Goal: Transaction & Acquisition: Download file/media

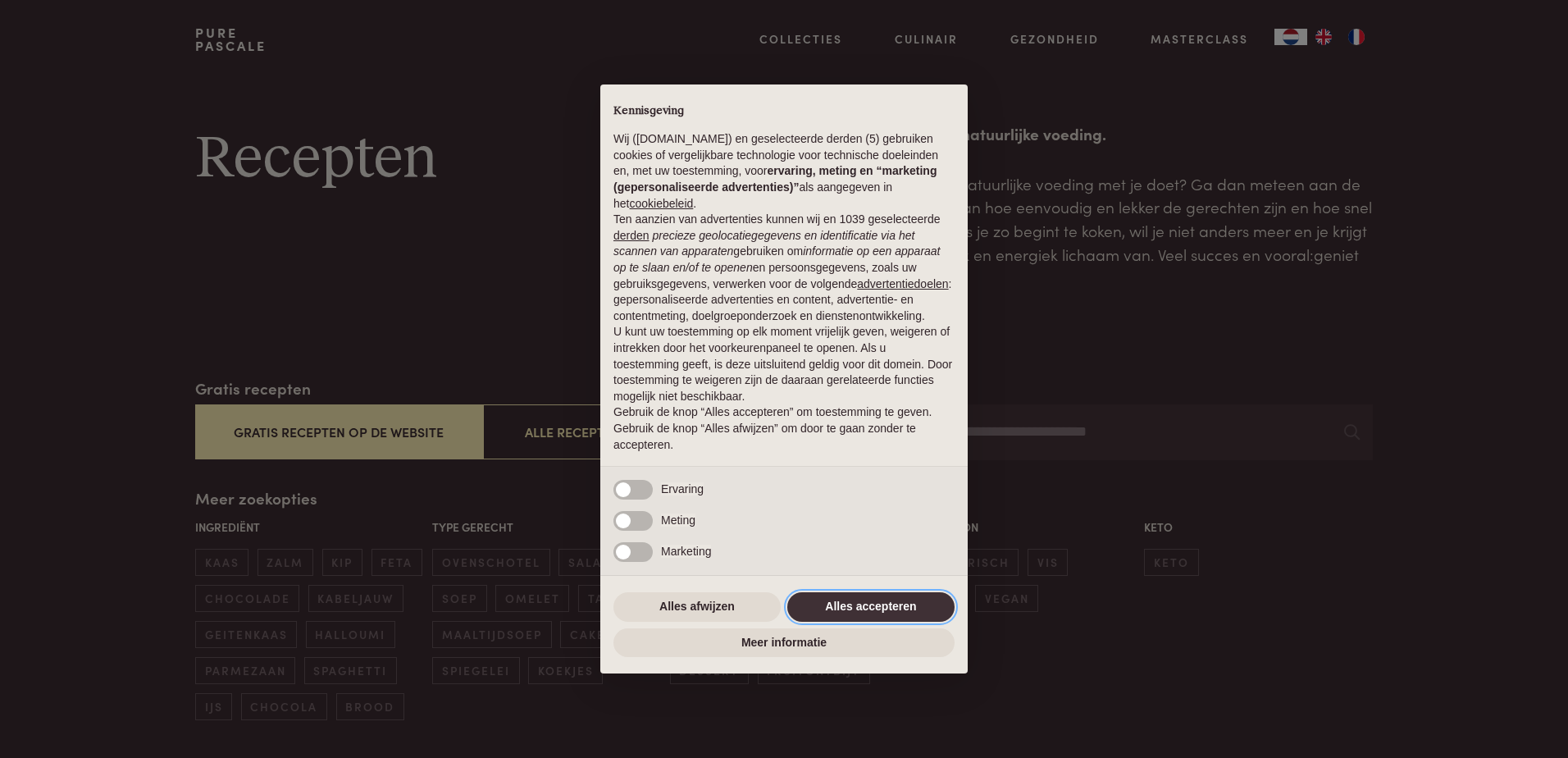
click at [862, 603] on button "Alles accepteren" at bounding box center [870, 607] width 167 height 29
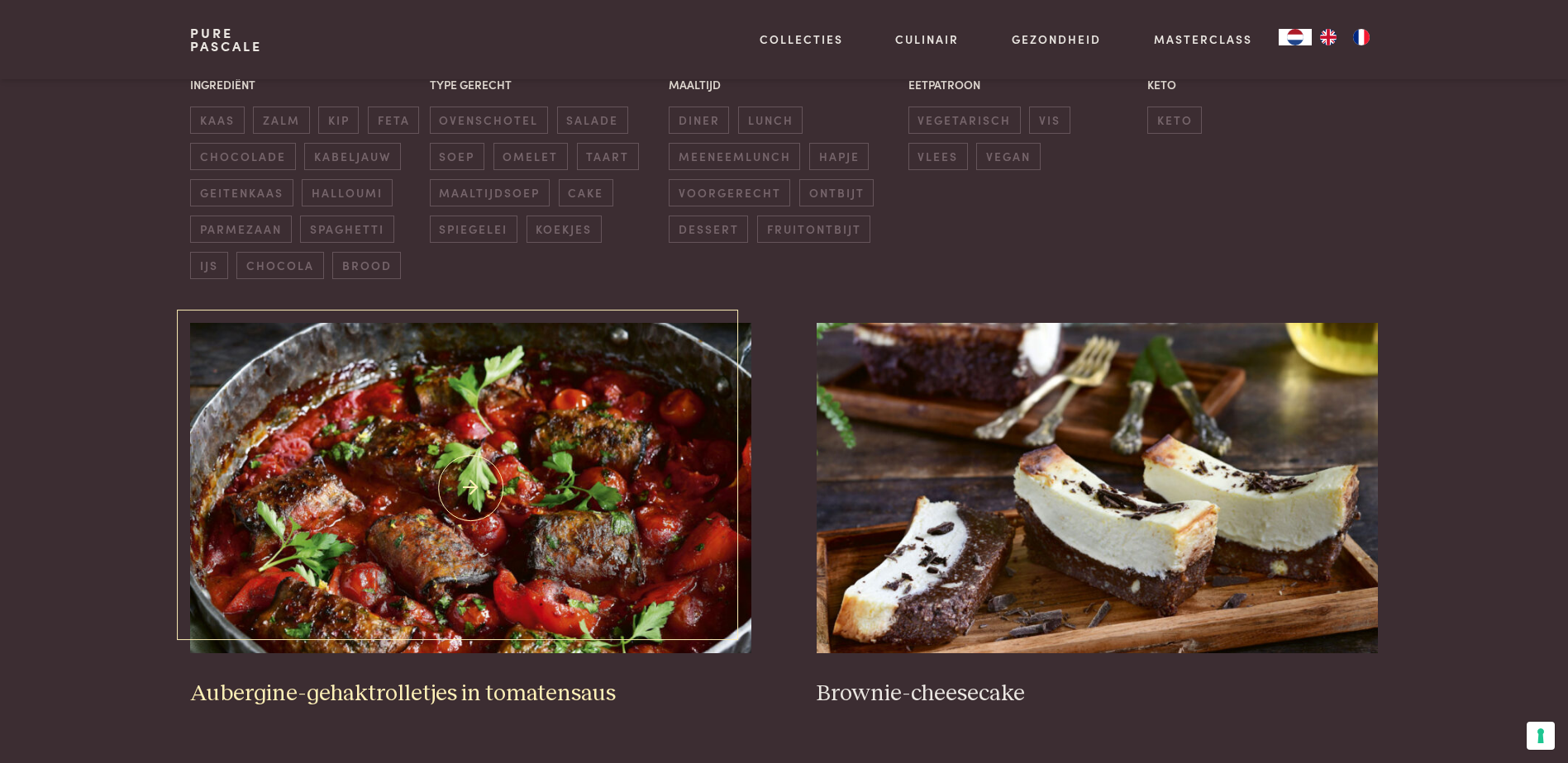
scroll to position [463, 0]
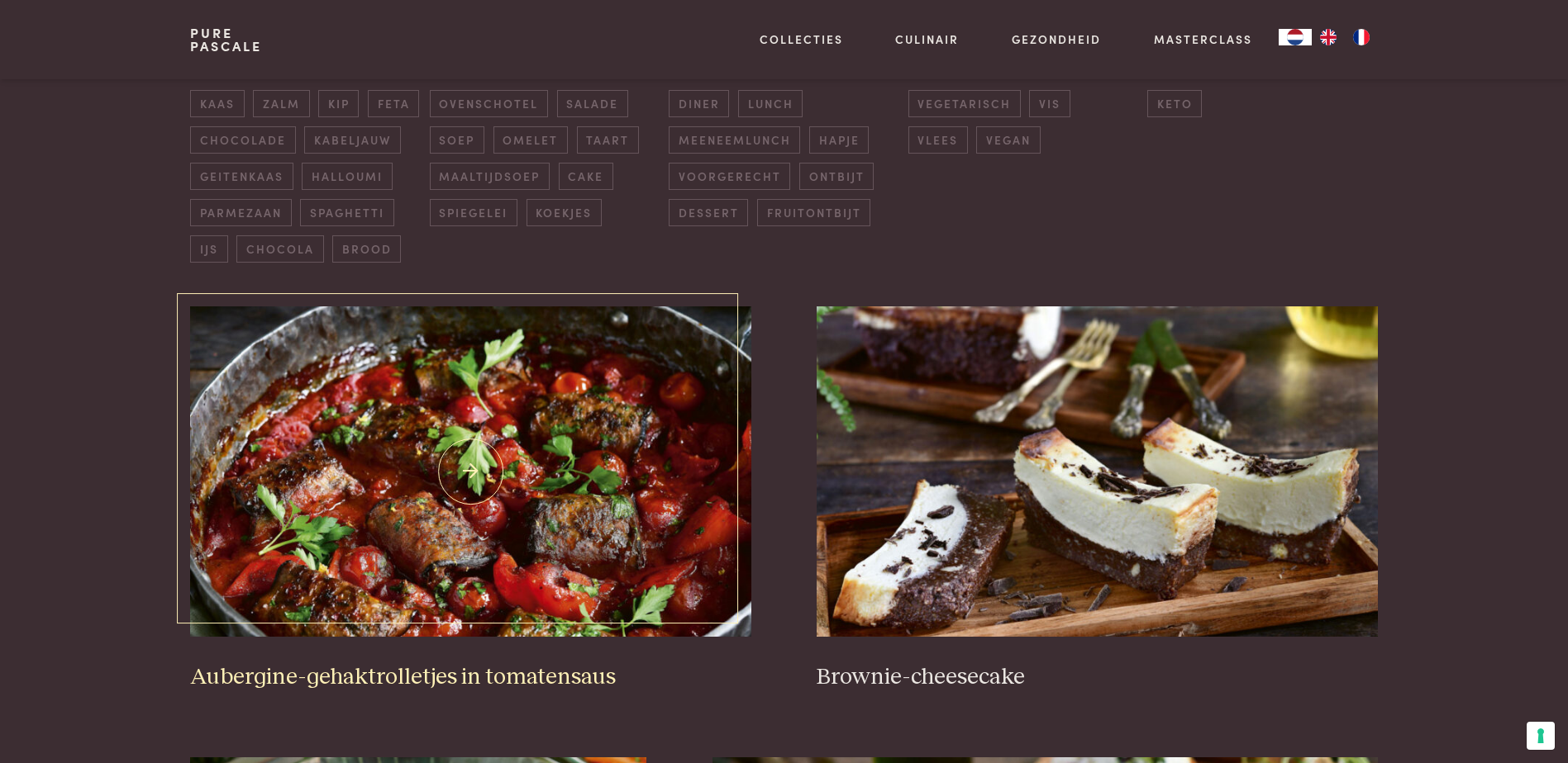
click at [447, 471] on img at bounding box center [470, 472] width 560 height 331
click at [478, 172] on span "maaltijdsoep" at bounding box center [490, 176] width 120 height 28
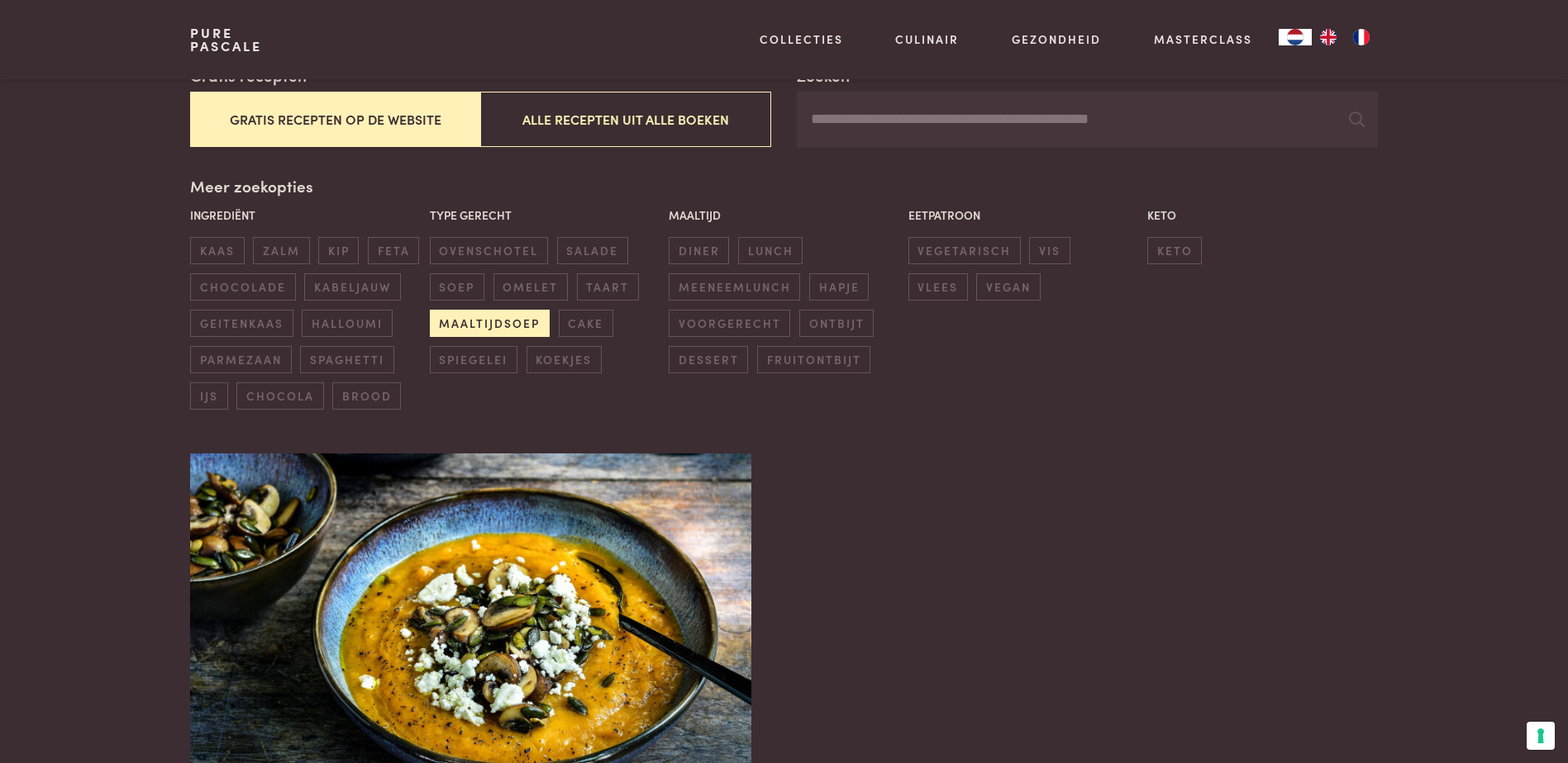
scroll to position [313, 0]
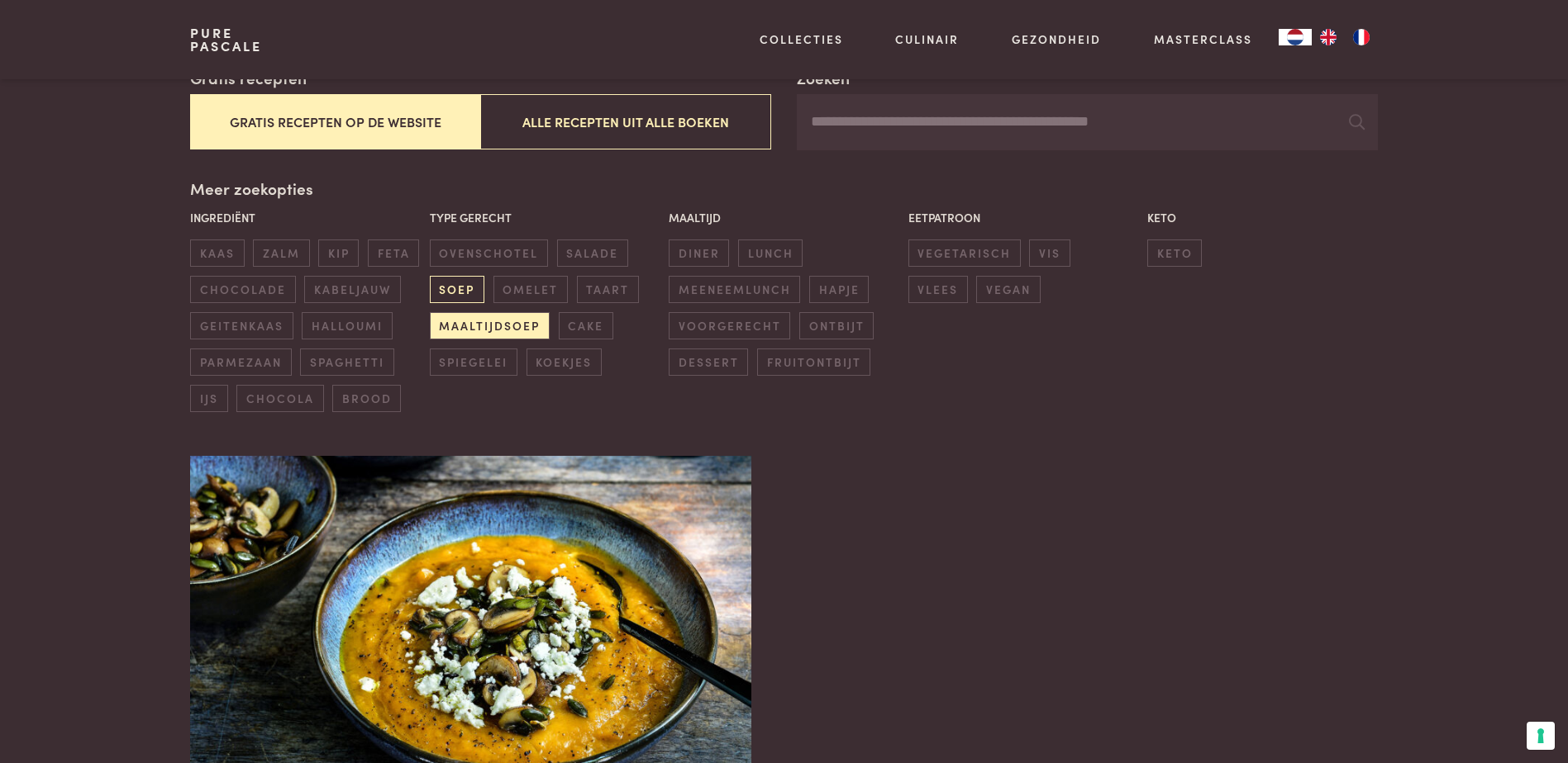
click at [458, 289] on span "soep" at bounding box center [456, 289] width 54 height 28
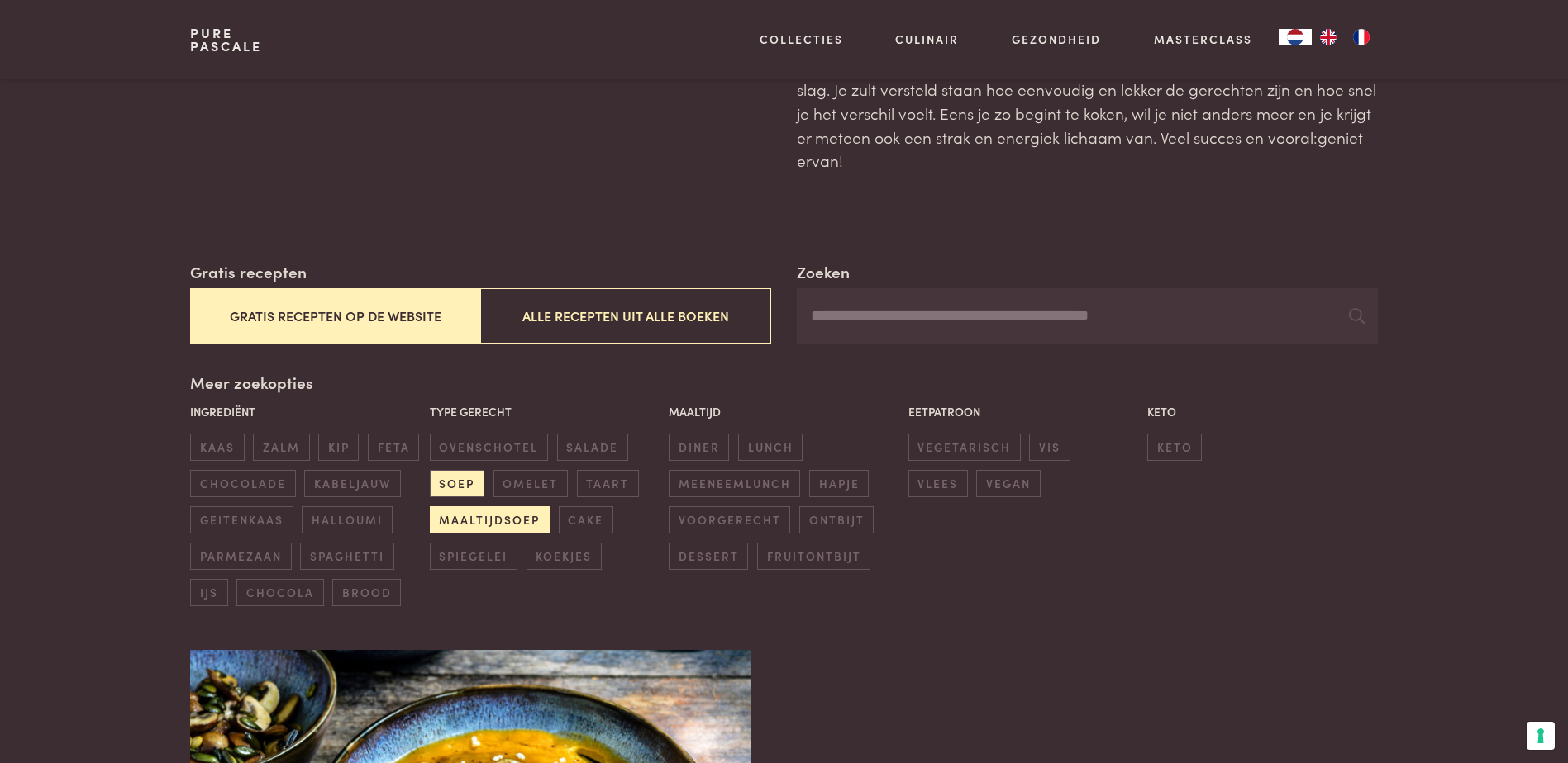
scroll to position [115, 0]
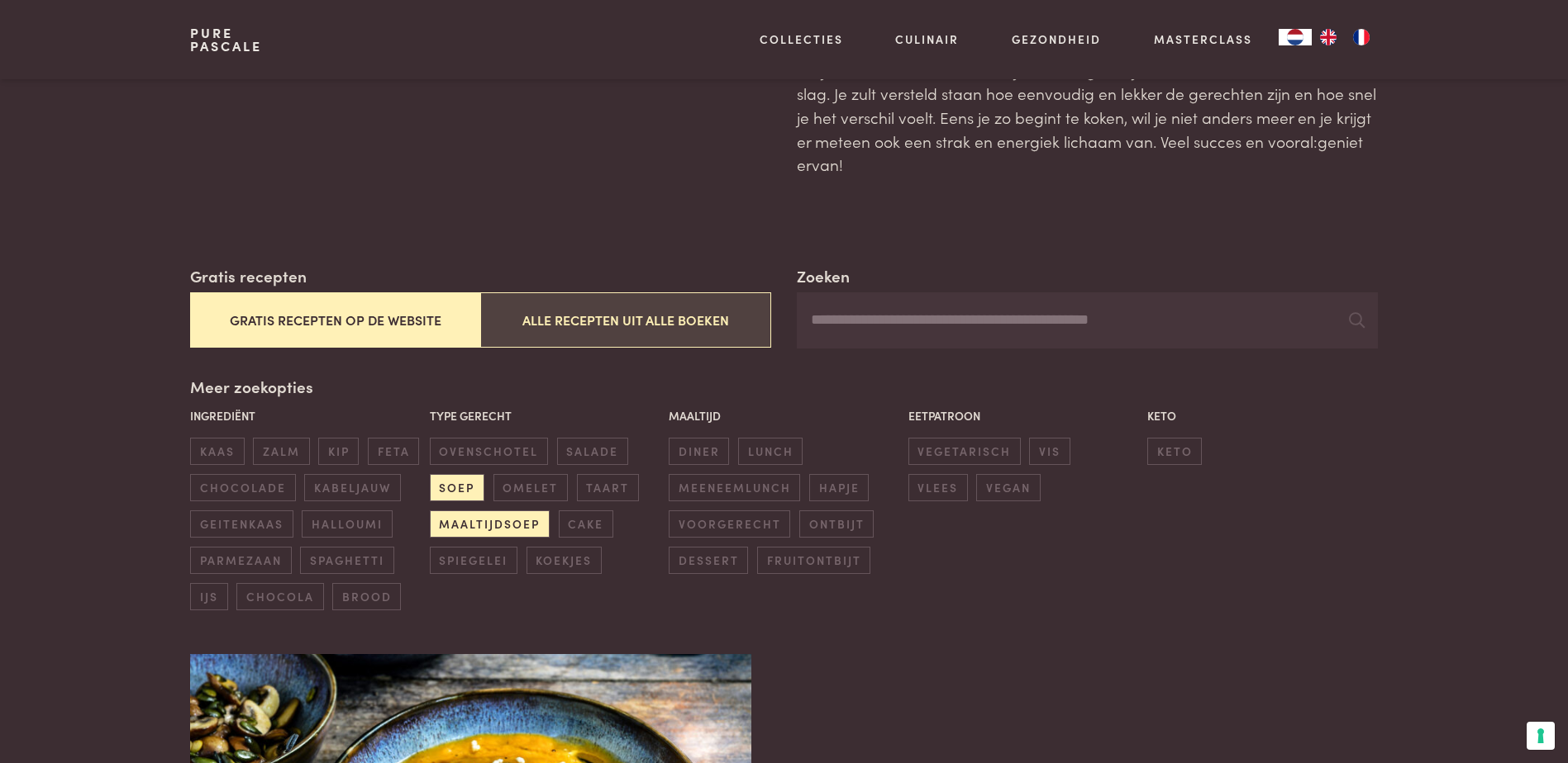
click at [649, 345] on button "Alle recepten uit alle boeken" at bounding box center [624, 320] width 290 height 55
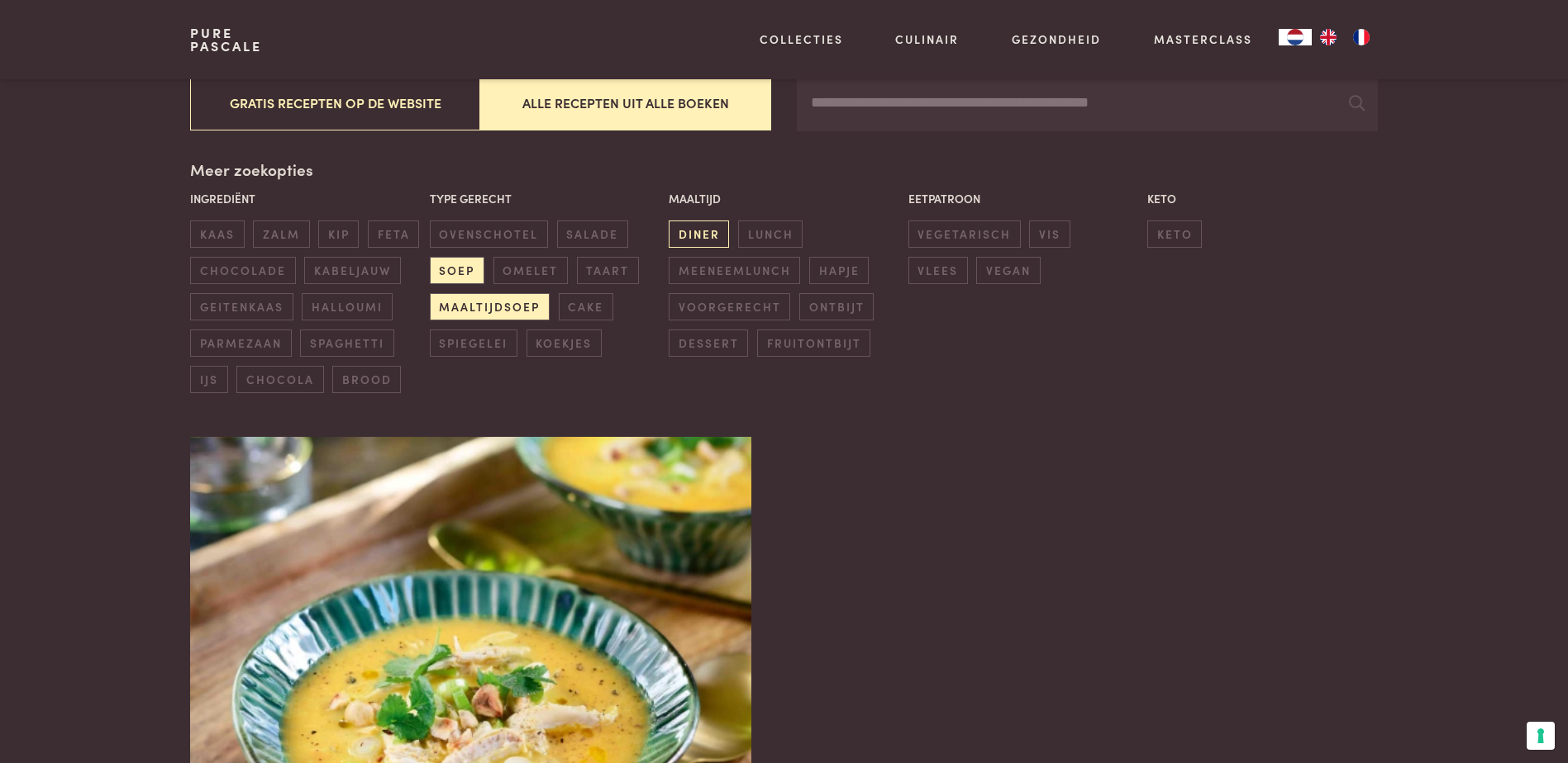
scroll to position [379, 0]
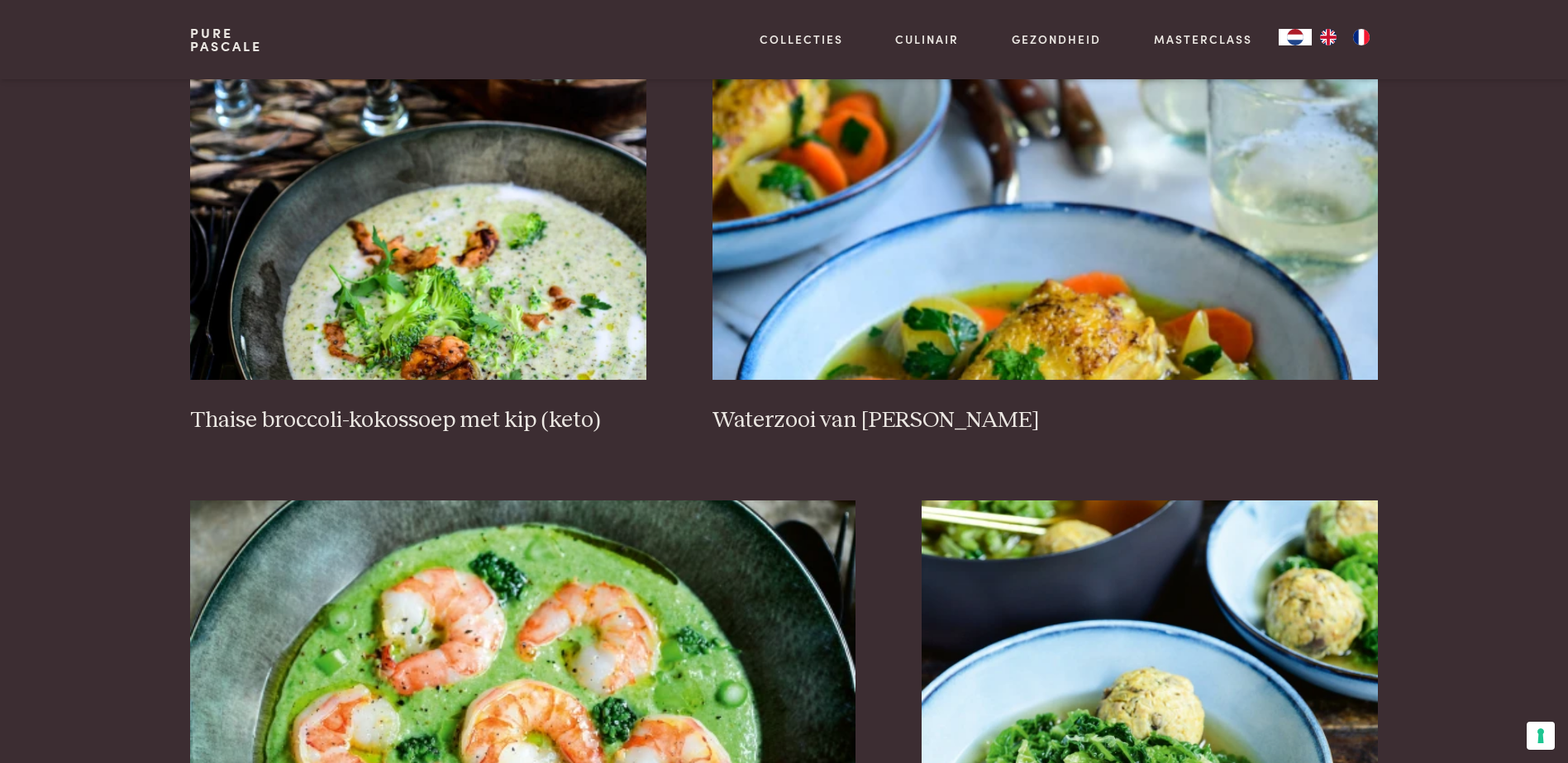
scroll to position [1173, 0]
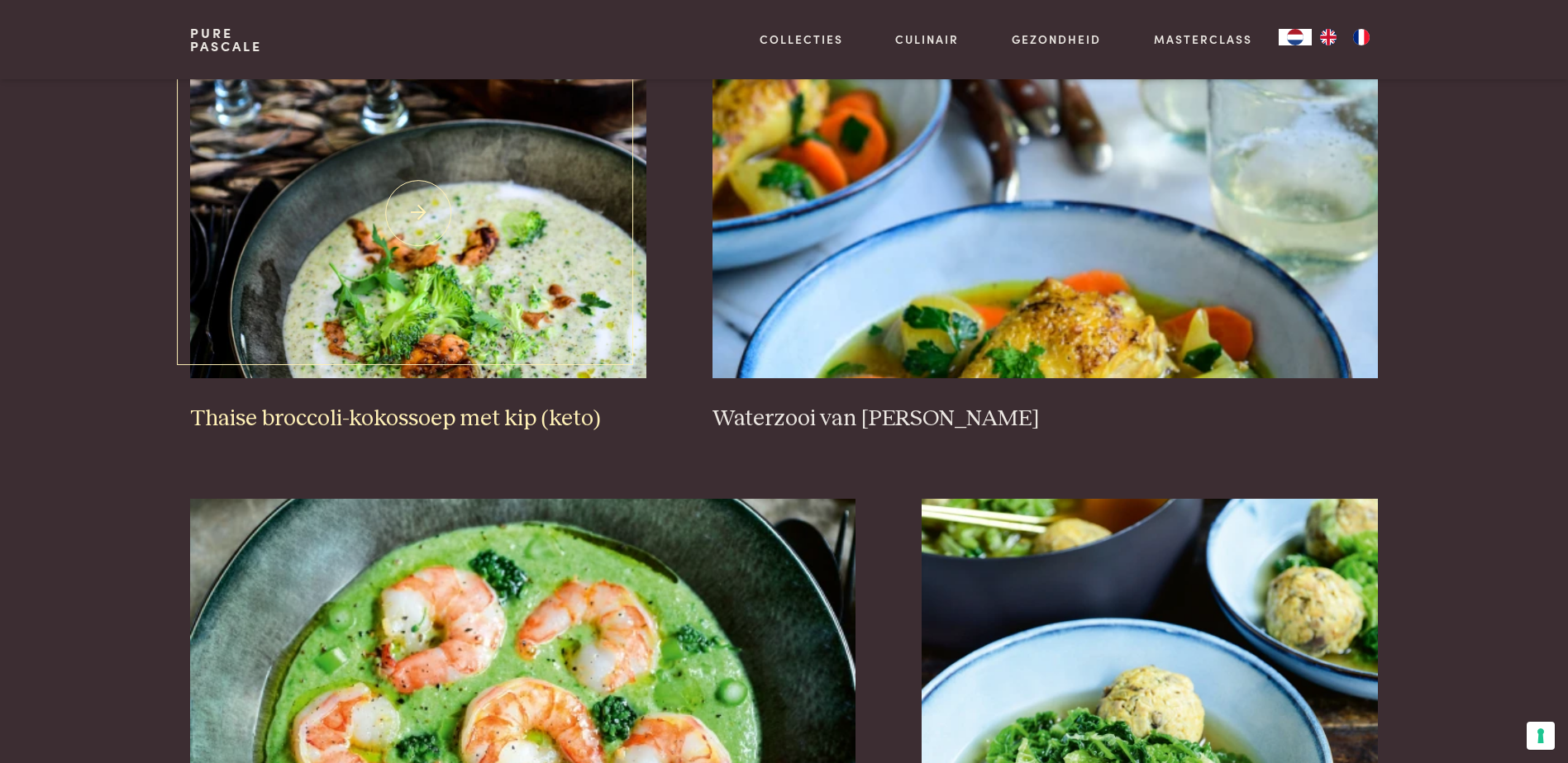
click at [450, 422] on h3 "Thaise broccoli-kokossoep met kip (keto)" at bounding box center [418, 418] width 456 height 29
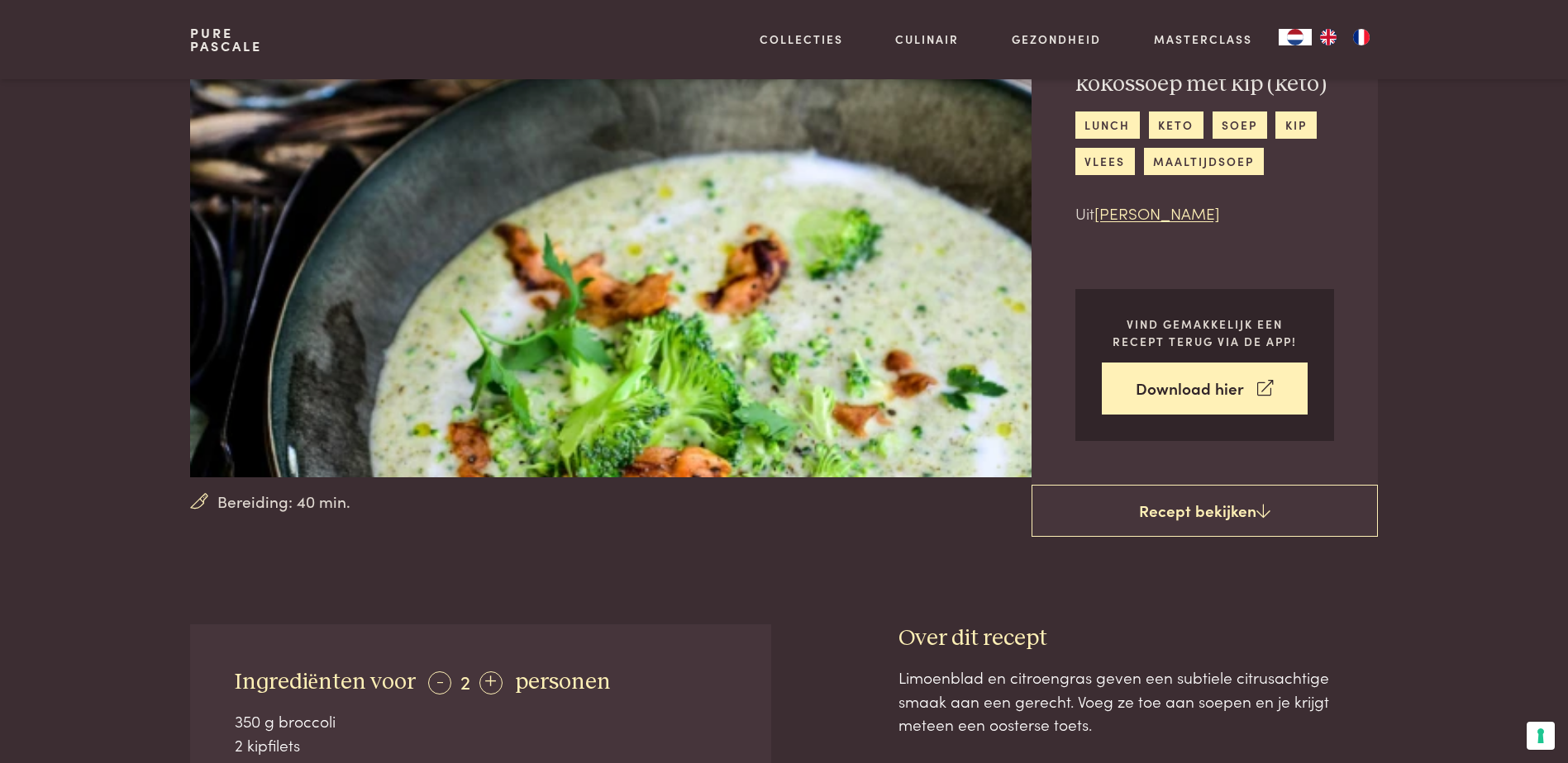
scroll to position [165, 0]
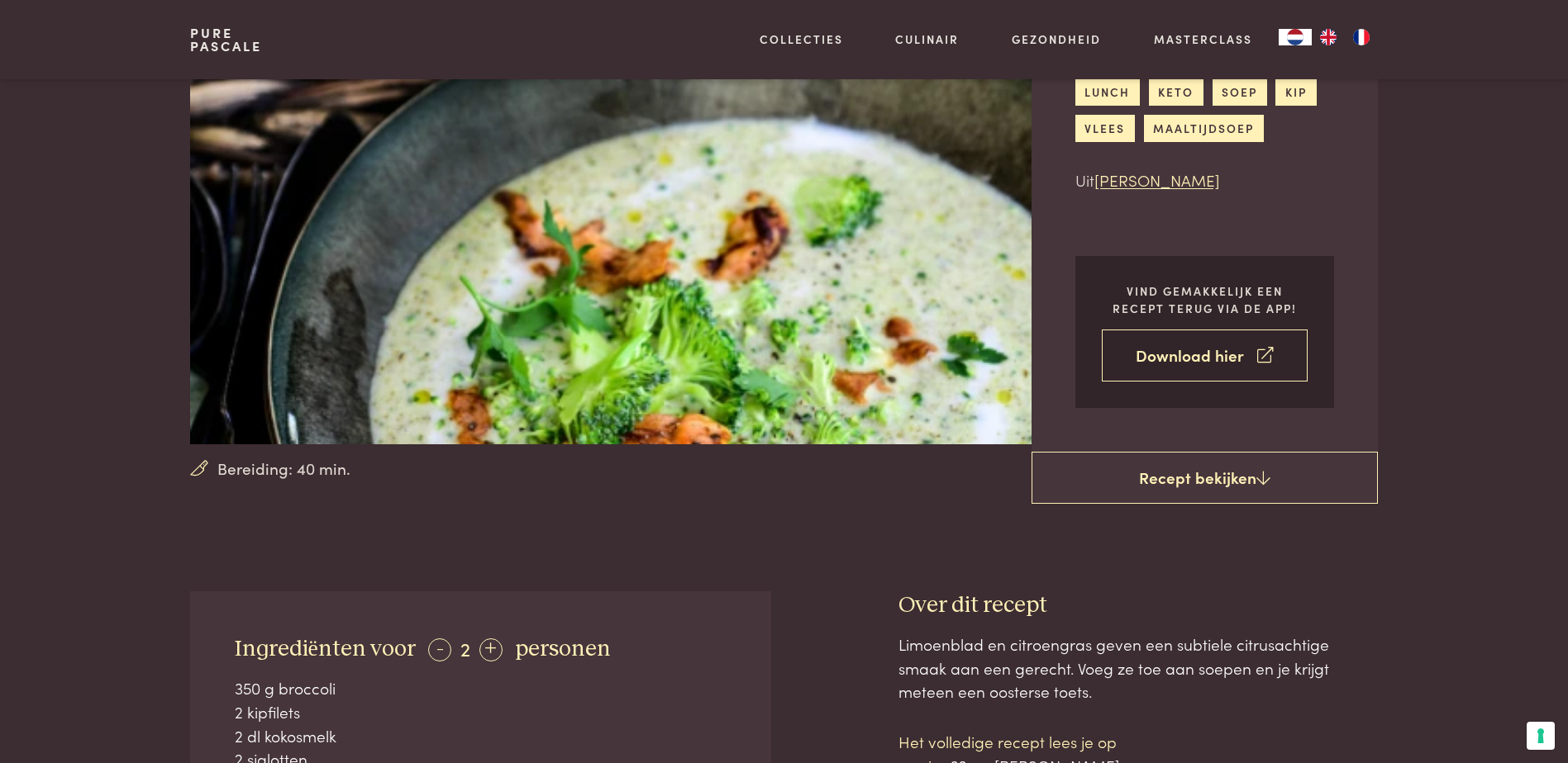
click at [1181, 354] on link "Download hier" at bounding box center [1204, 355] width 206 height 52
